Goal: Information Seeking & Learning: Learn about a topic

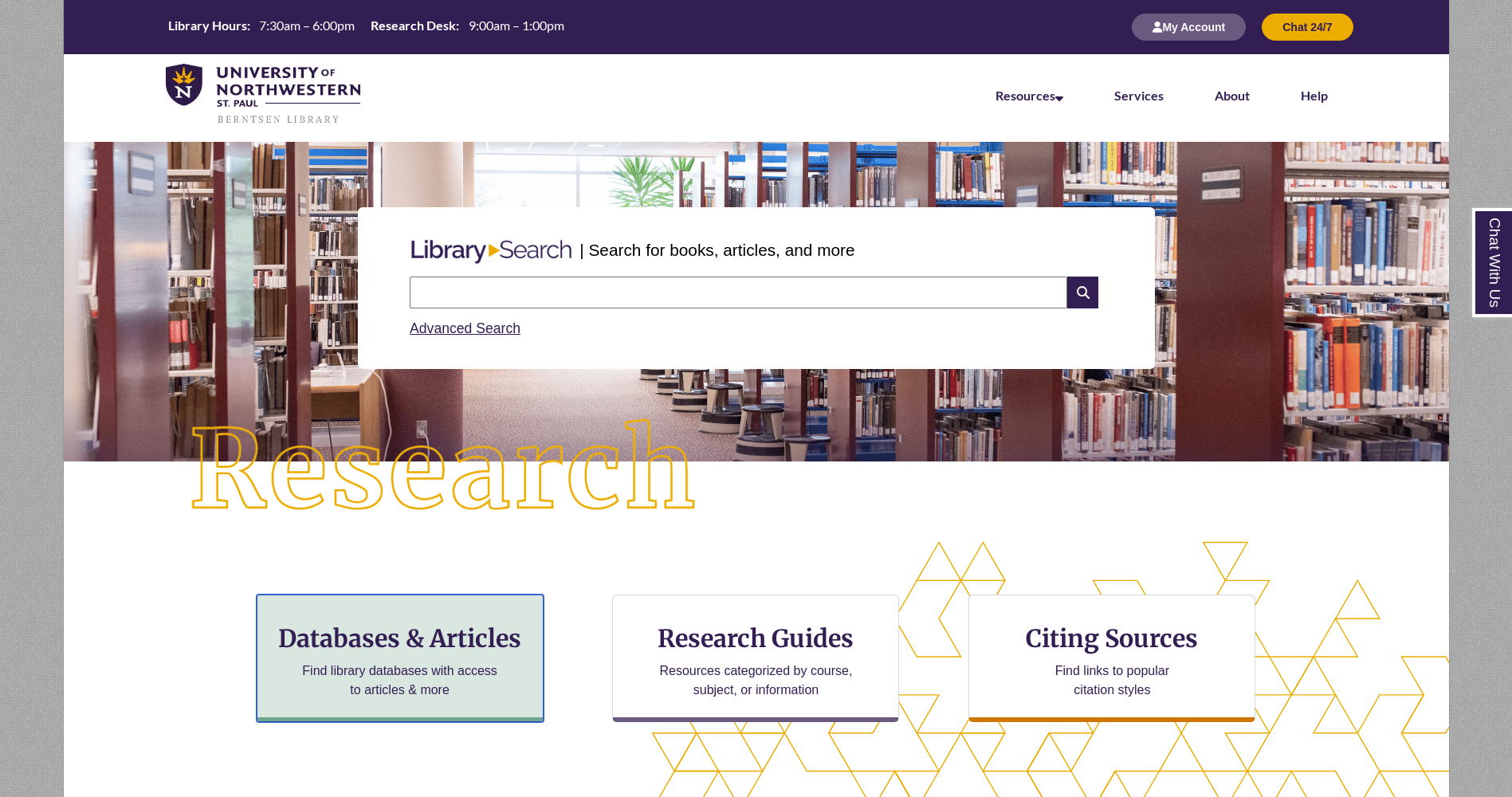
click at [349, 685] on p "Find library databases with access to articles & more" at bounding box center [400, 680] width 208 height 39
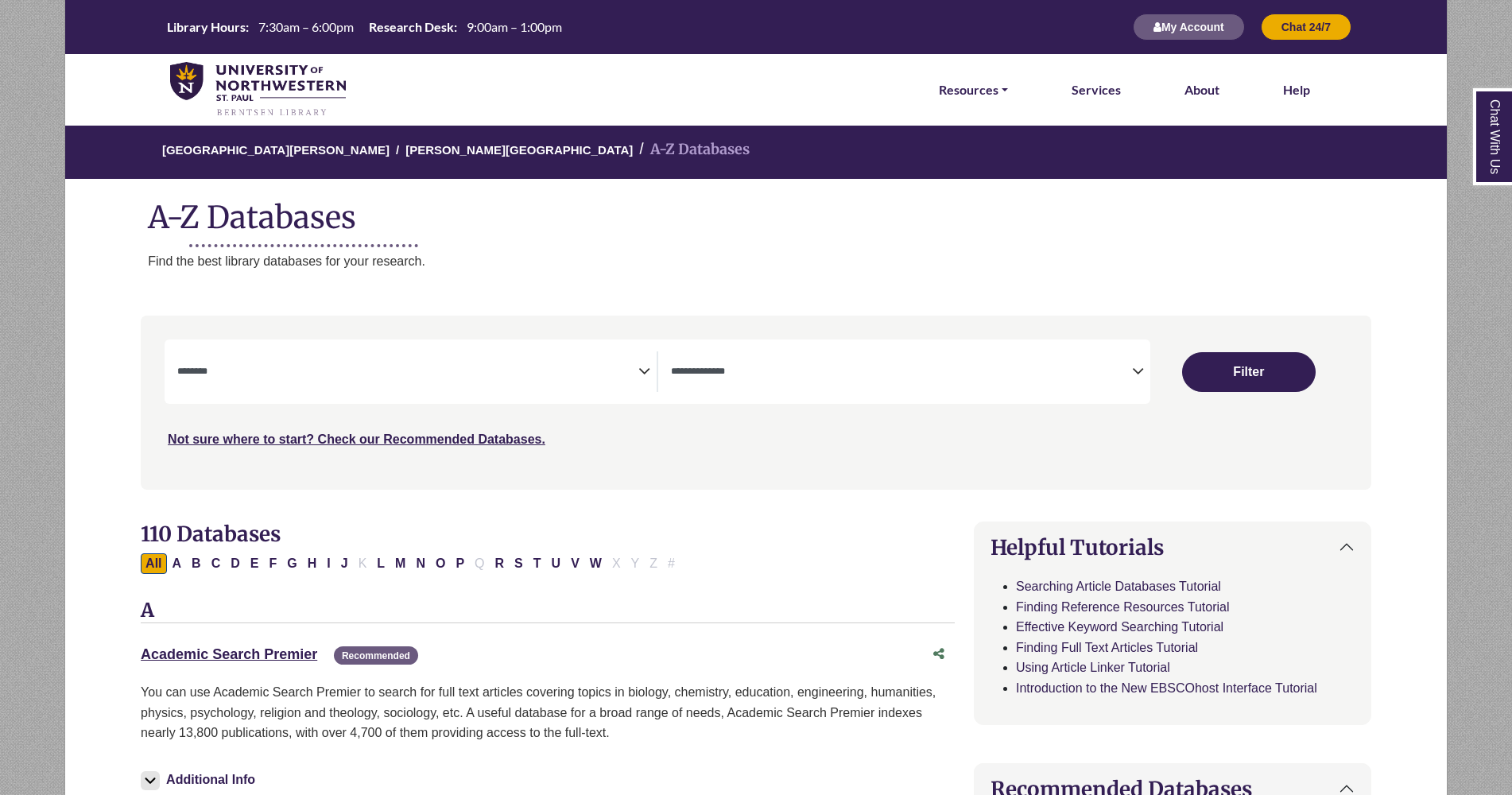
select select "Database Subject Filter"
select select "Database Types Filter"
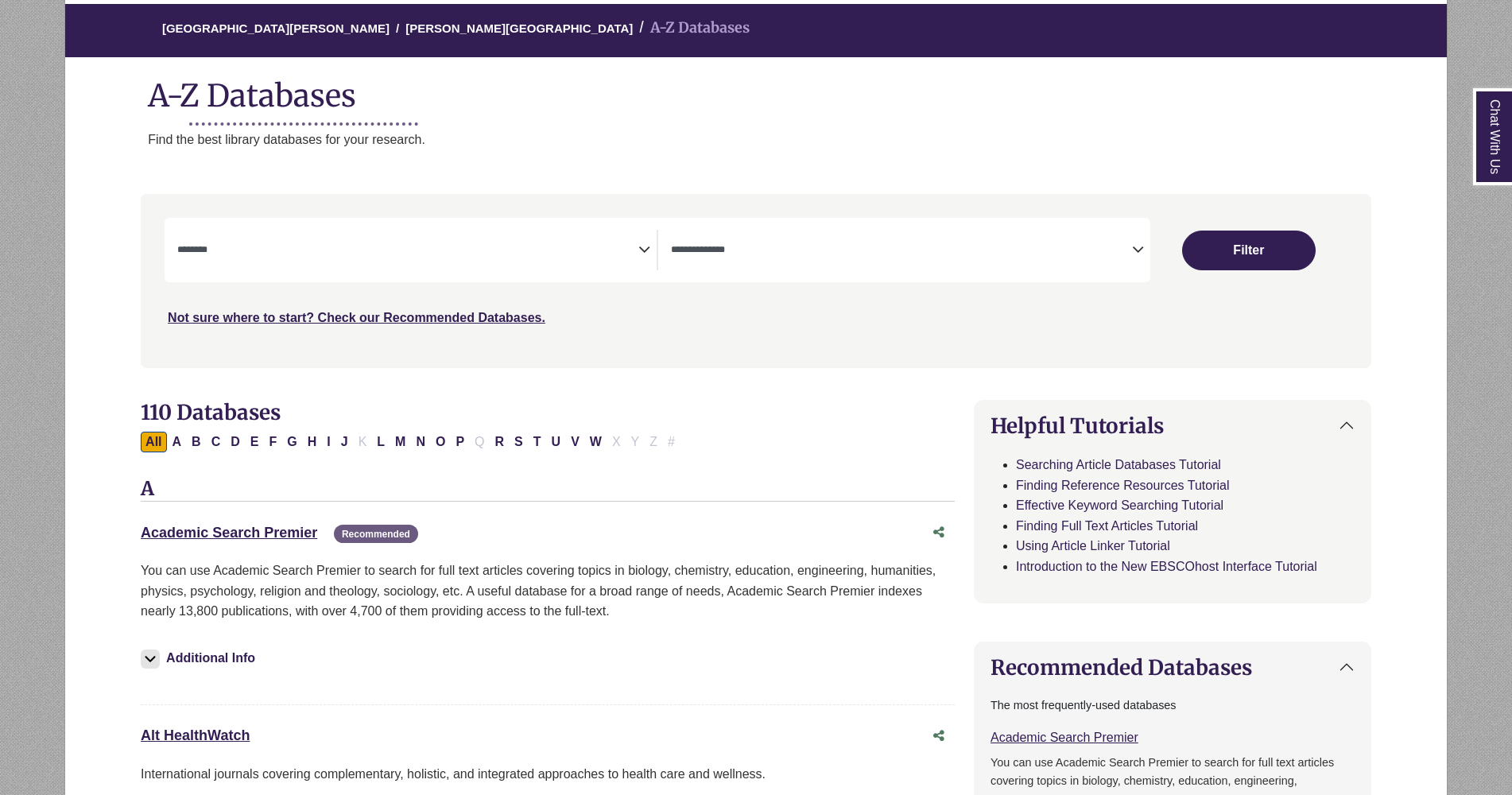
scroll to position [122, 0]
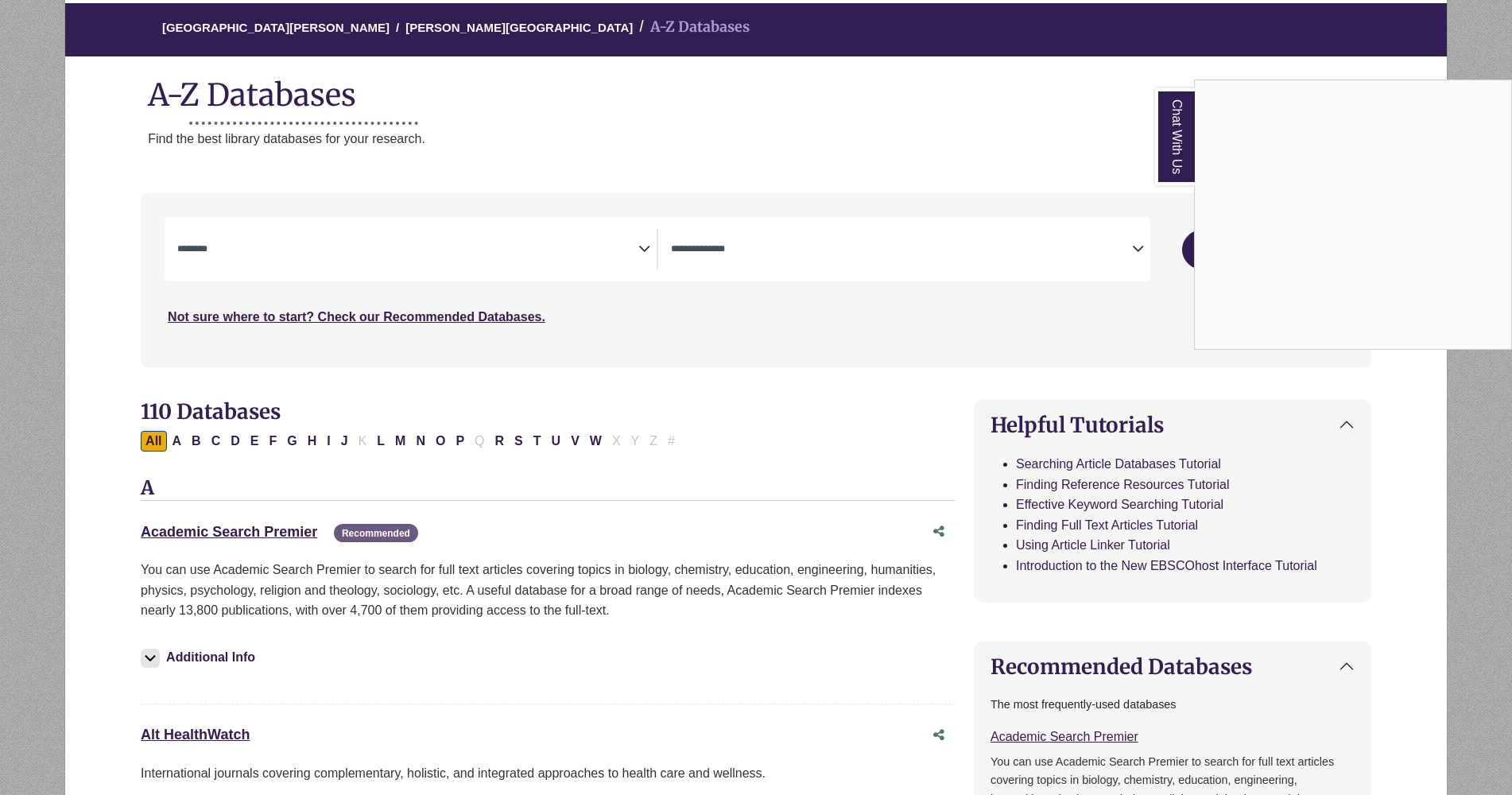
click at [252, 442] on div "Chat With Us" at bounding box center [756, 397] width 1512 height 795
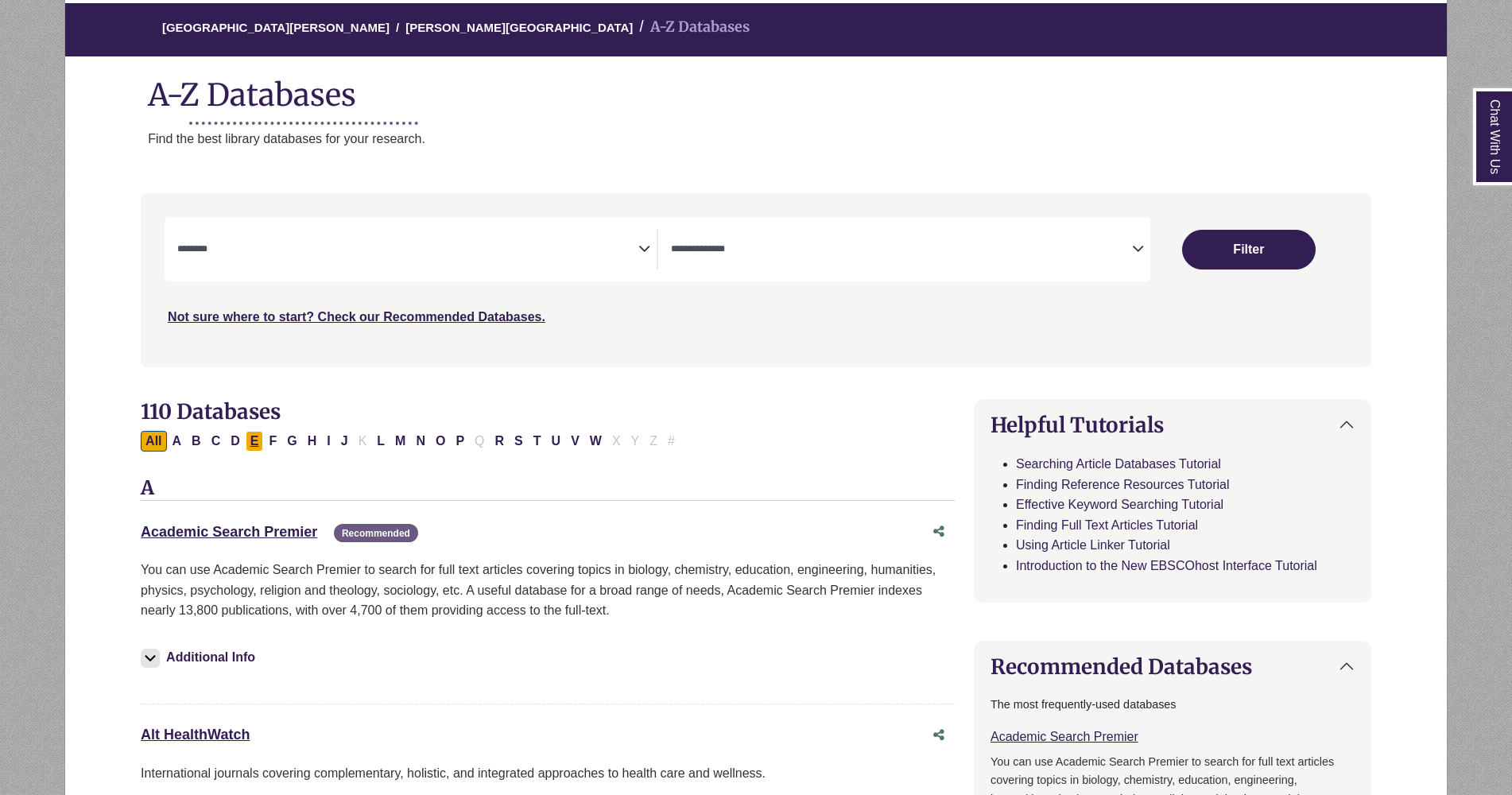
click at [252, 442] on button "E" at bounding box center [254, 441] width 18 height 21
select select "Database Subject Filter"
select select "Database Types Filter"
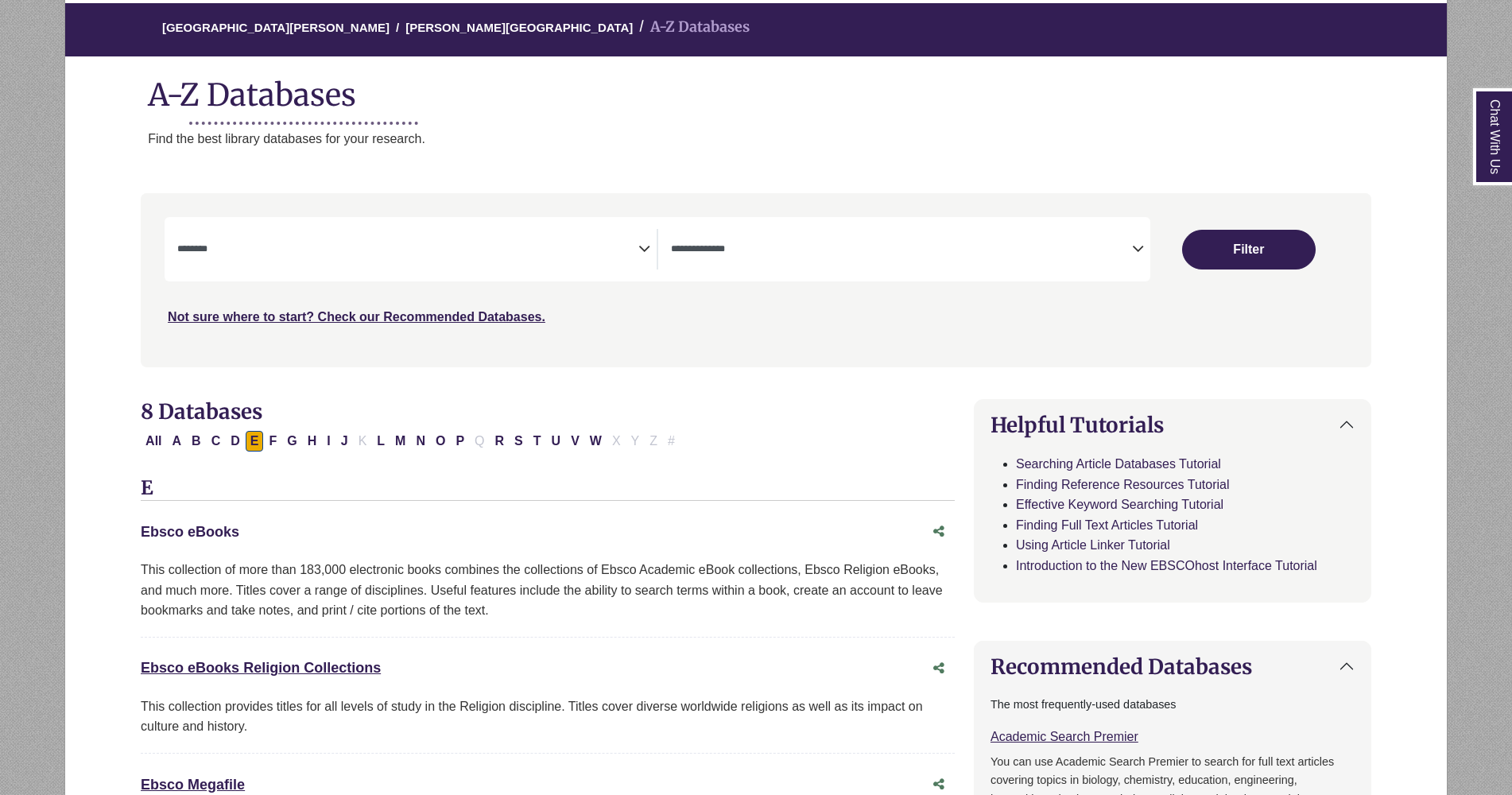
click at [180, 531] on link "Ebsco eBooks This link opens in a new window" at bounding box center [190, 532] width 99 height 16
